Goal: Feedback & Contribution: Leave review/rating

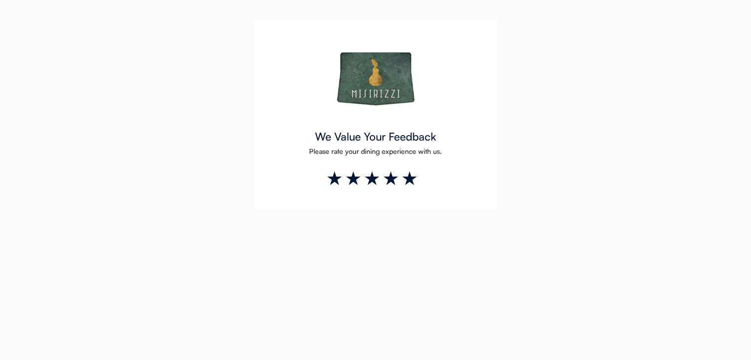
click at [409, 178] on li at bounding box center [410, 178] width 19 height 19
type input "*"
click at [408, 178] on li at bounding box center [410, 178] width 19 height 19
type input "*"
